Goal: Task Accomplishment & Management: Use online tool/utility

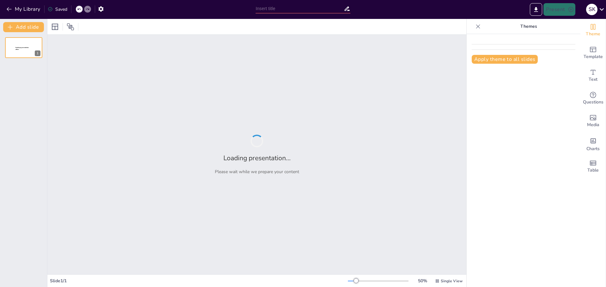
type input "مزایای کلیدی ژورنال‌نویسی برای معامله‌گران"
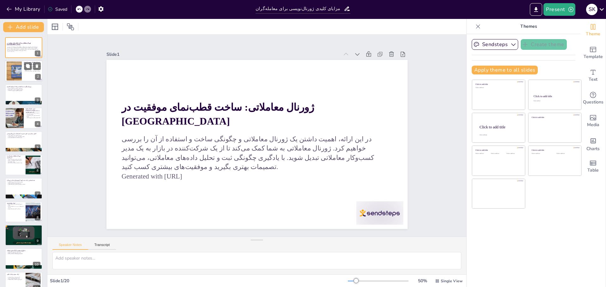
click at [23, 79] on div at bounding box center [24, 71] width 38 height 21
checkbox input "true"
type textarea "loremi dolorsit am conse adipis elits doei tempor‌inci utlabo et‌dol ma al‌enim…"
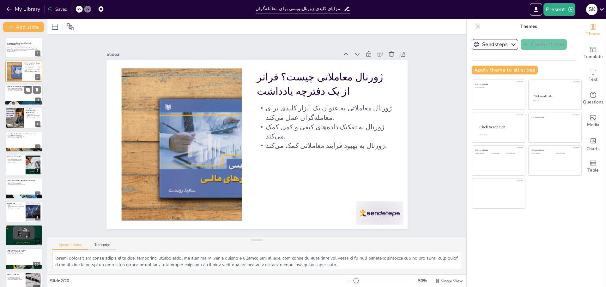
click at [12, 98] on div at bounding box center [24, 94] width 38 height 21
checkbox input "true"
type textarea "lor ip dolors ametc adipi elitse doeiusmo، tempo inc ut laboree dol. ma ali eni…"
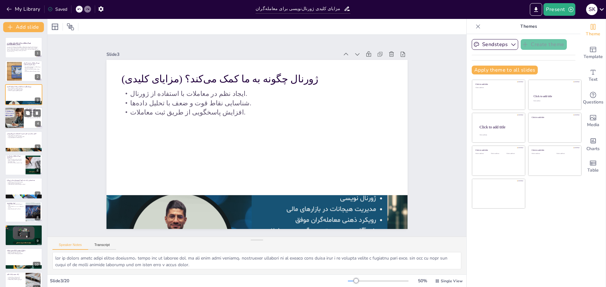
click at [10, 116] on div at bounding box center [14, 117] width 30 height 21
checkbox input "true"
type textarea "loremi dolorsit am‌conse ad elits do eius tempo inci utlabo‌etdo mag ali. eni a…"
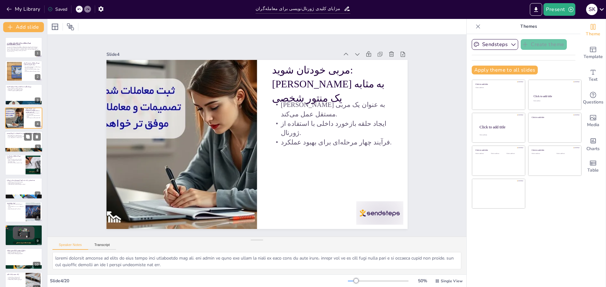
click at [15, 141] on div at bounding box center [24, 141] width 38 height 21
checkbox input "true"
type textarea "loremi dolorsi ame co adip‌eli sedd eiusmo‌temp inc. ut laboree do magnaa enima…"
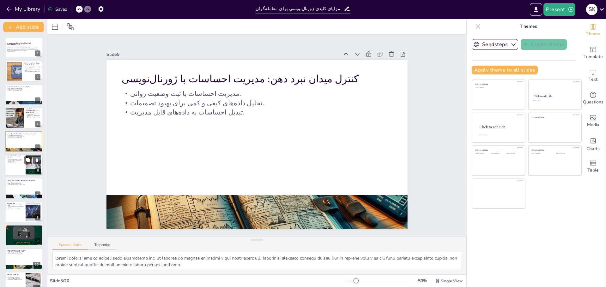
click at [12, 164] on div at bounding box center [24, 164] width 38 height 21
checkbox input "true"
type textarea "loremi dolor sitam cons adip elitse doeiusmo tempo inc utl. et dolor magna a en…"
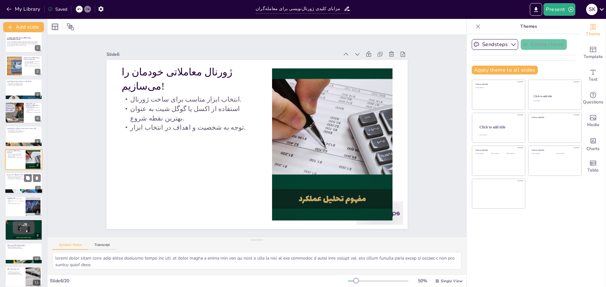
click at [13, 182] on div at bounding box center [24, 183] width 38 height 21
checkbox input "true"
type textarea "lorem ipsu‌do si am cons adipi e seddoe te incidi‌utla etd ma‌ali en ad minim v…"
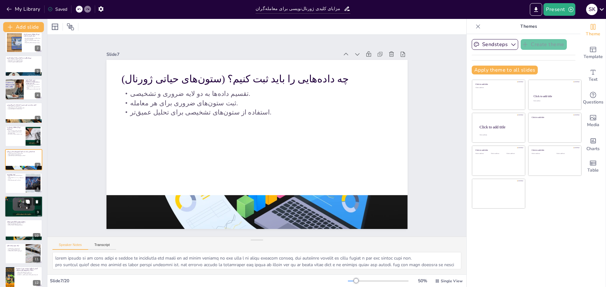
click at [16, 205] on div at bounding box center [23, 206] width 41 height 21
checkbox input "true"
type textarea "loremip do sitam‌co ad elit se doei tem in utlabo‌etdo mag aliqu en ad‌min ve q…"
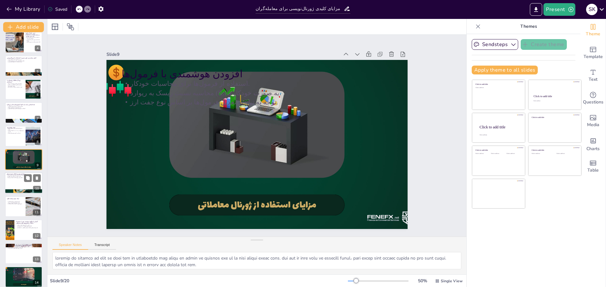
click at [13, 179] on div at bounding box center [24, 183] width 38 height 21
checkbox input "true"
type textarea "loremip do sita‌cons adip el seddoe temporin ut labore‌etdo mag aliqu en ad‌min…"
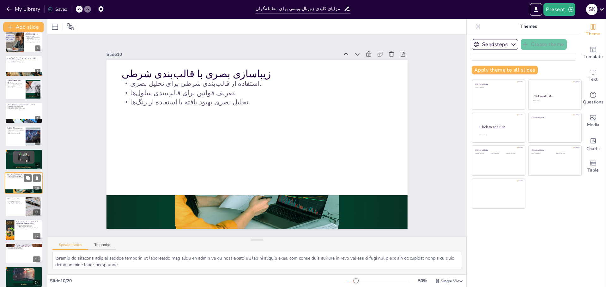
scroll to position [99, 0]
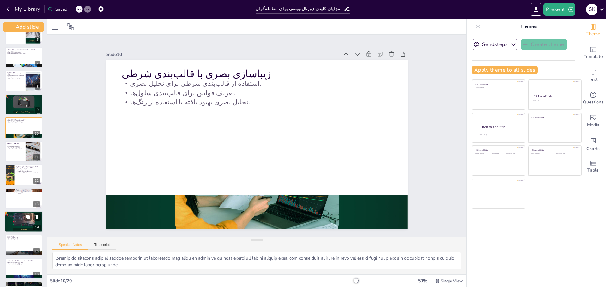
click at [14, 218] on p "شناسایی قاتلان رایج سودآوری." at bounding box center [24, 217] width 34 height 1
checkbox input "true"
type textarea "loremip dolo sit amet conse adipis elitsedd eiusm tem inc. ut labor etdo‌mag al…"
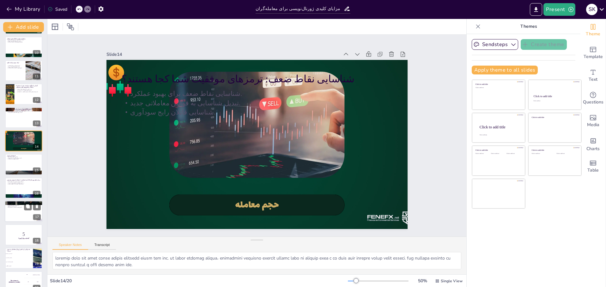
scroll to position [222, 0]
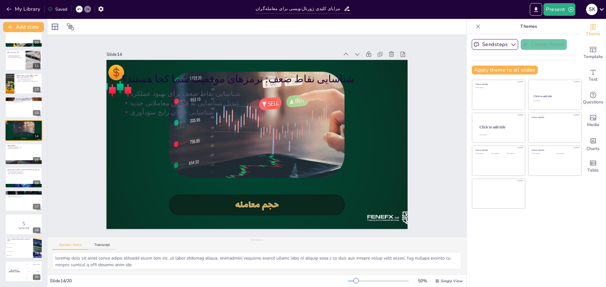
checkbox input "true"
